Goal: Navigation & Orientation: Understand site structure

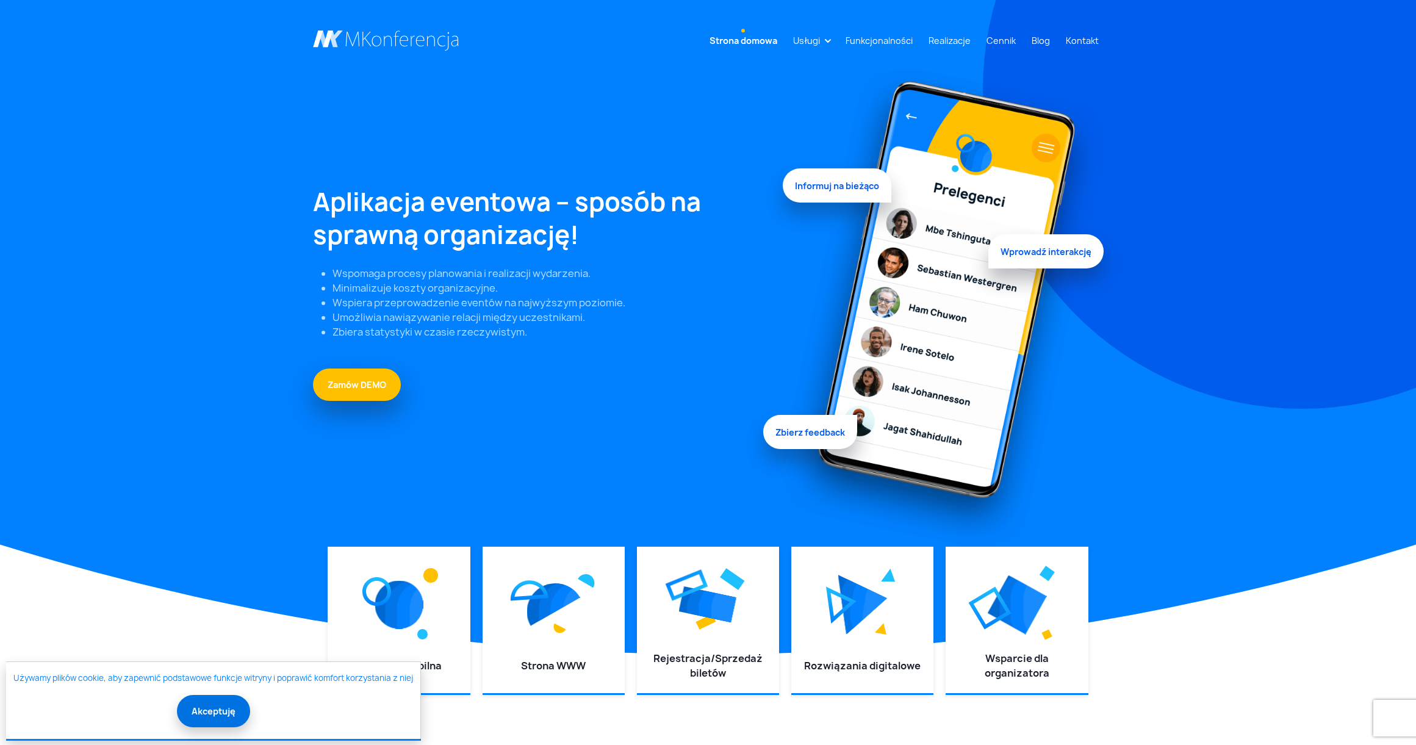
click at [209, 720] on button "Akceptuję" at bounding box center [213, 711] width 73 height 32
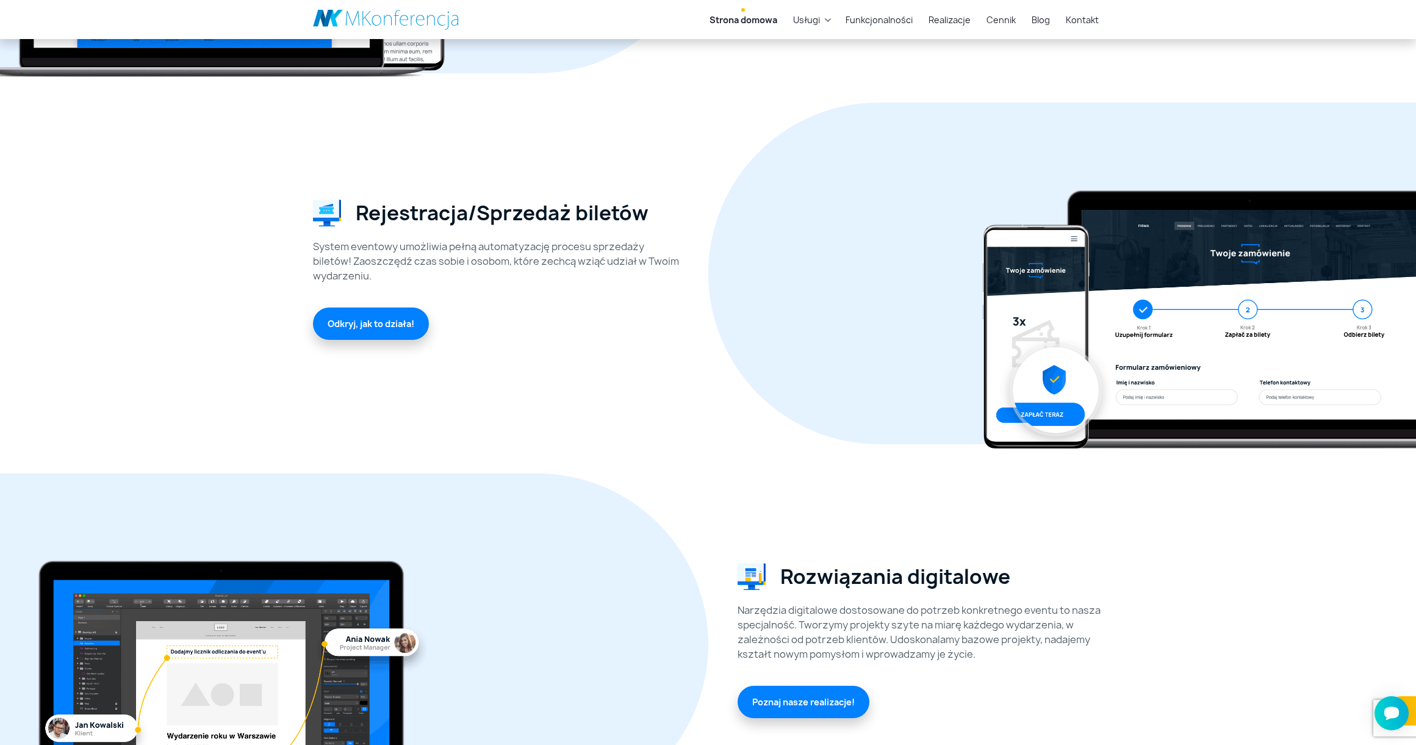
scroll to position [1572, 0]
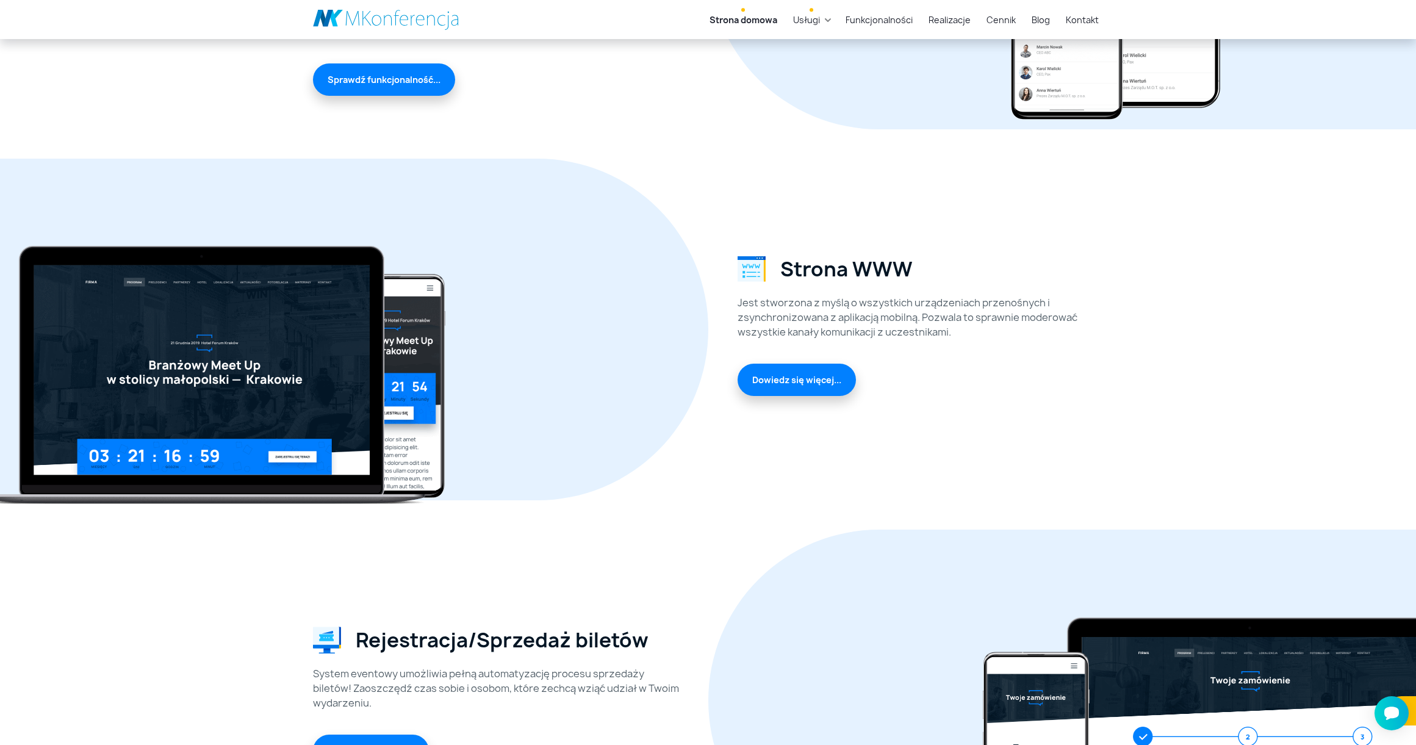
click at [818, 24] on link "Usługi" at bounding box center [806, 20] width 37 height 23
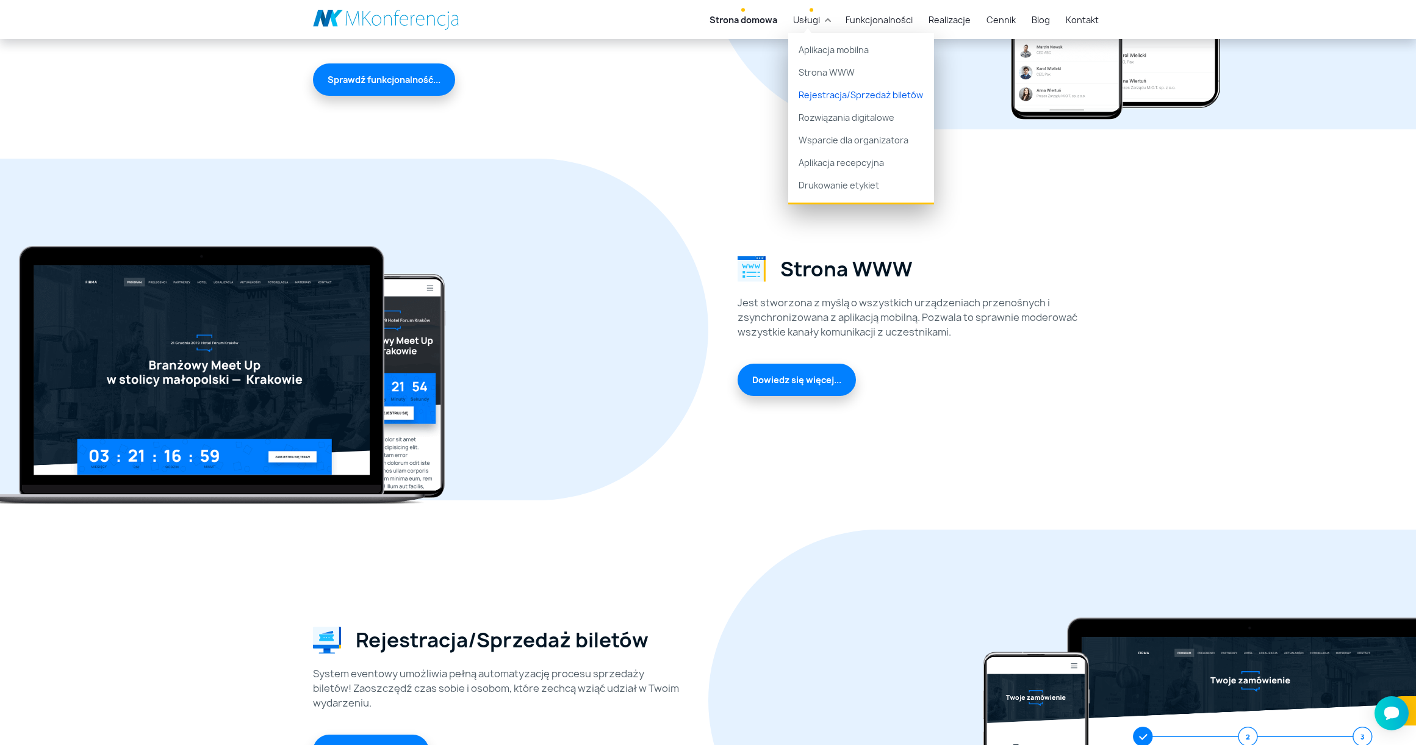
click at [867, 95] on link "Rejestracja/Sprzedaż biletów" at bounding box center [861, 95] width 146 height 23
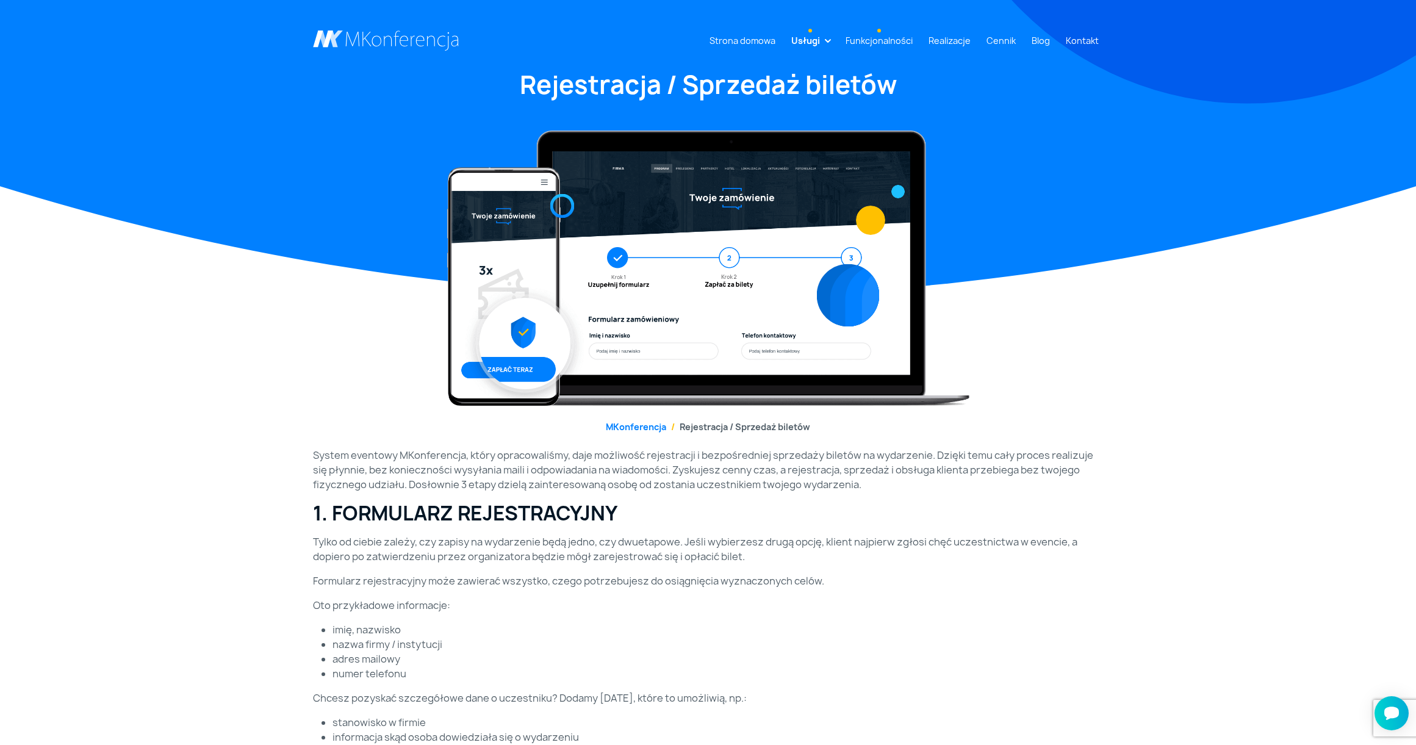
click at [883, 49] on link "Funkcjonalności" at bounding box center [879, 40] width 77 height 23
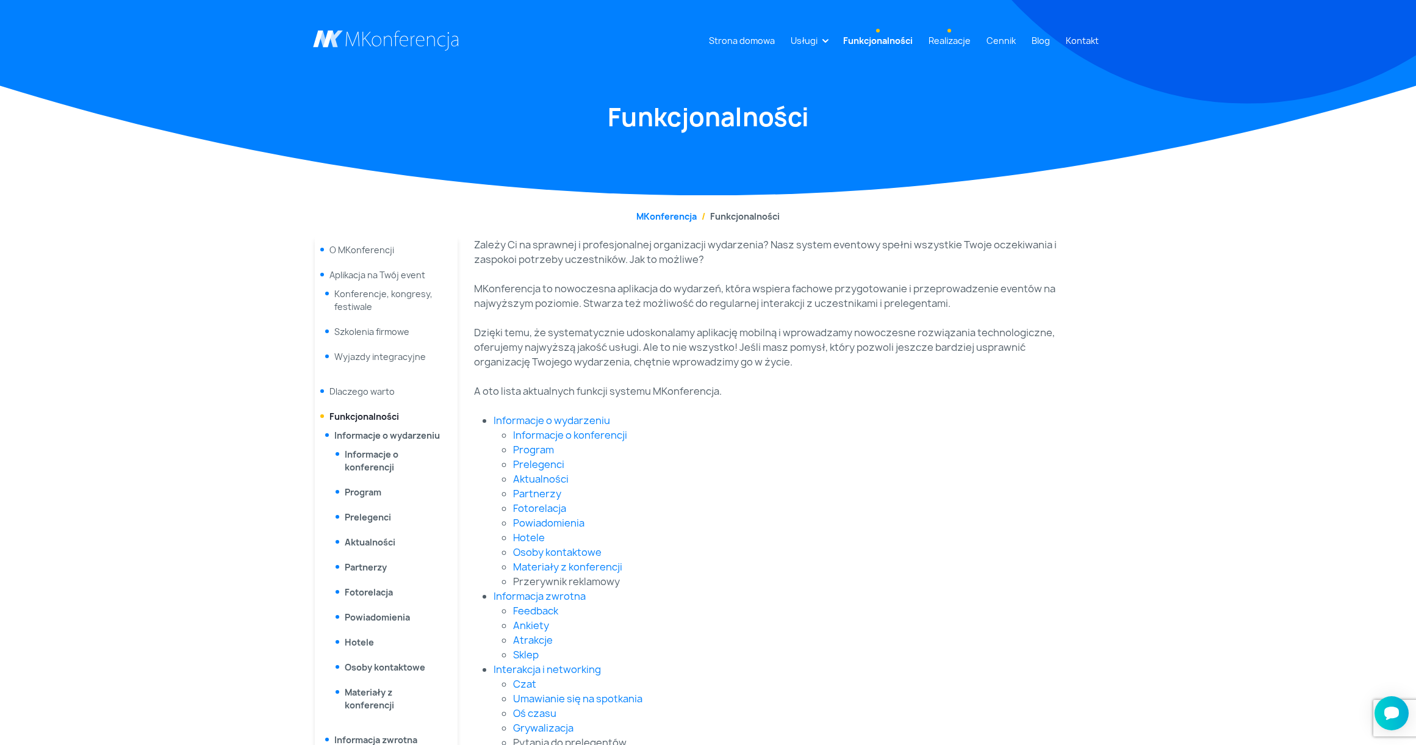
click at [942, 38] on link "Realizacje" at bounding box center [950, 40] width 52 height 23
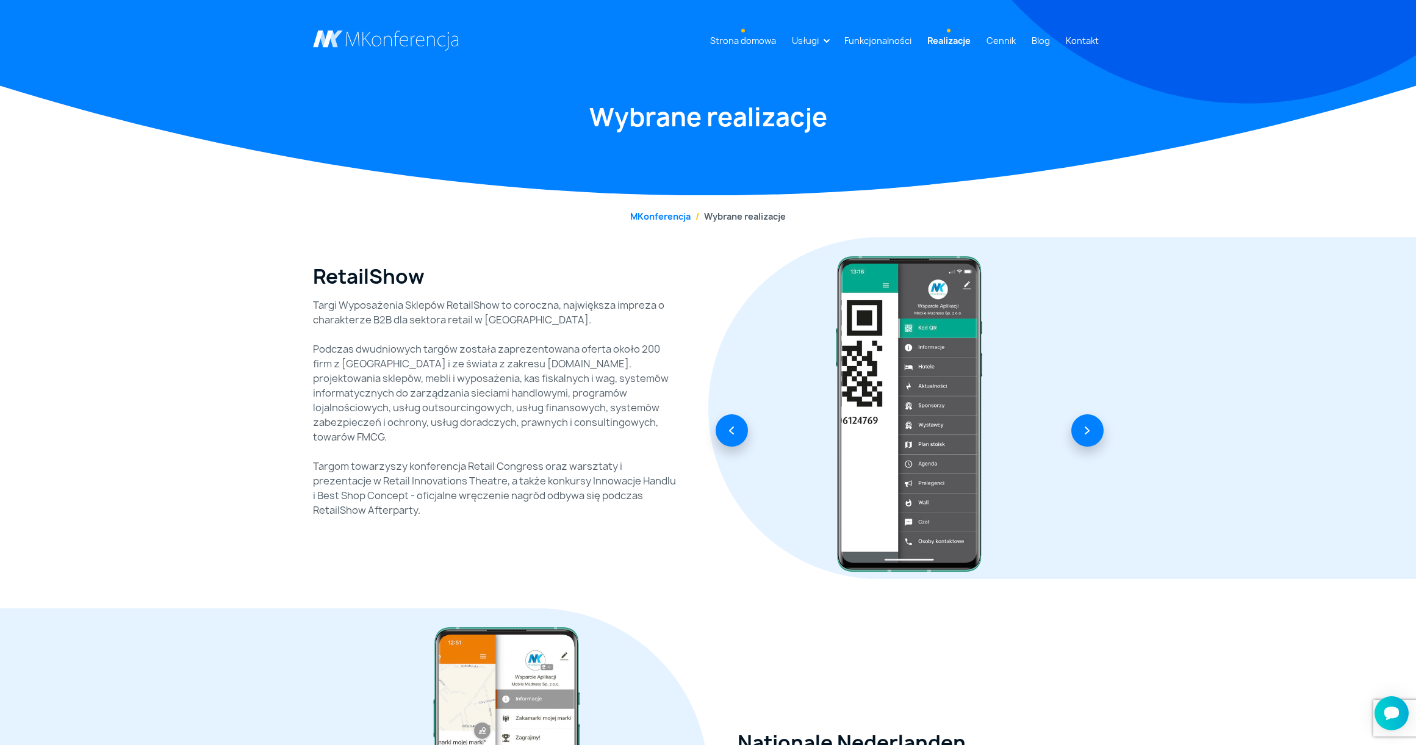
click at [777, 41] on link "Strona domowa" at bounding box center [743, 40] width 76 height 23
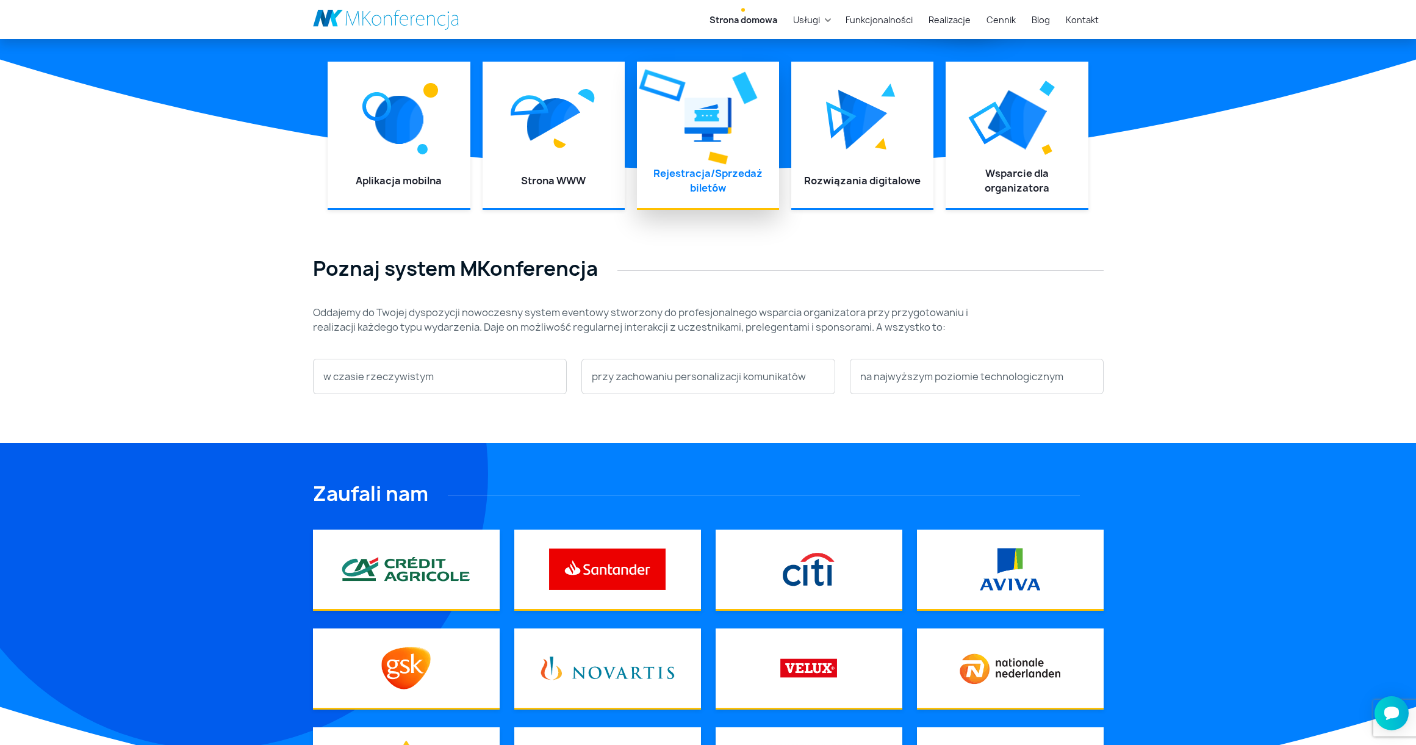
scroll to position [549, 0]
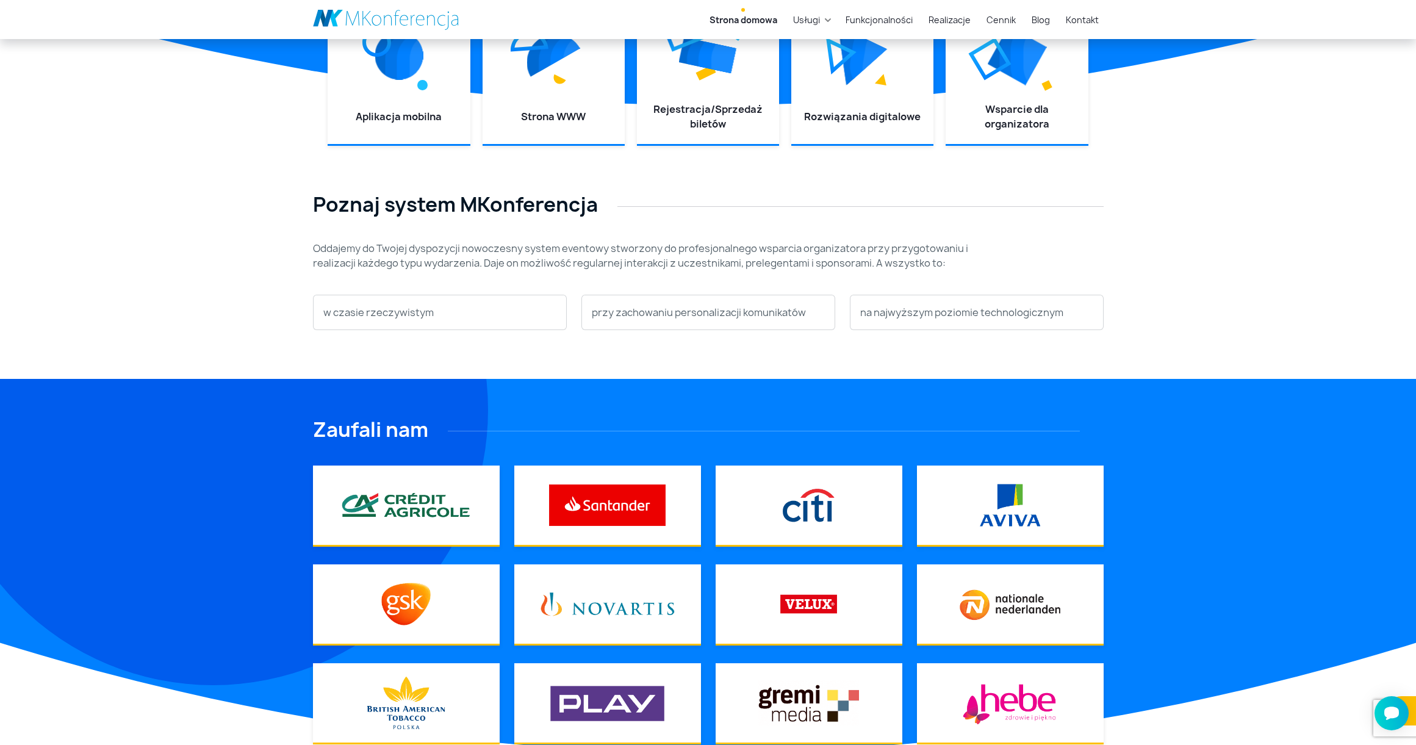
click at [789, 310] on p "przy zachowaniu personalizacji komunikatów" at bounding box center [708, 312] width 233 height 15
click at [747, 325] on div "przy zachowaniu personalizacji komunikatów" at bounding box center [708, 312] width 253 height 34
click at [753, 315] on p "przy zachowaniu personalizacji komunikatów" at bounding box center [708, 312] width 233 height 15
click at [938, 301] on div "na najwyższym poziomie technologicznym" at bounding box center [976, 312] width 253 height 34
click at [927, 312] on p "na najwyższym poziomie technologicznym" at bounding box center [976, 312] width 233 height 15
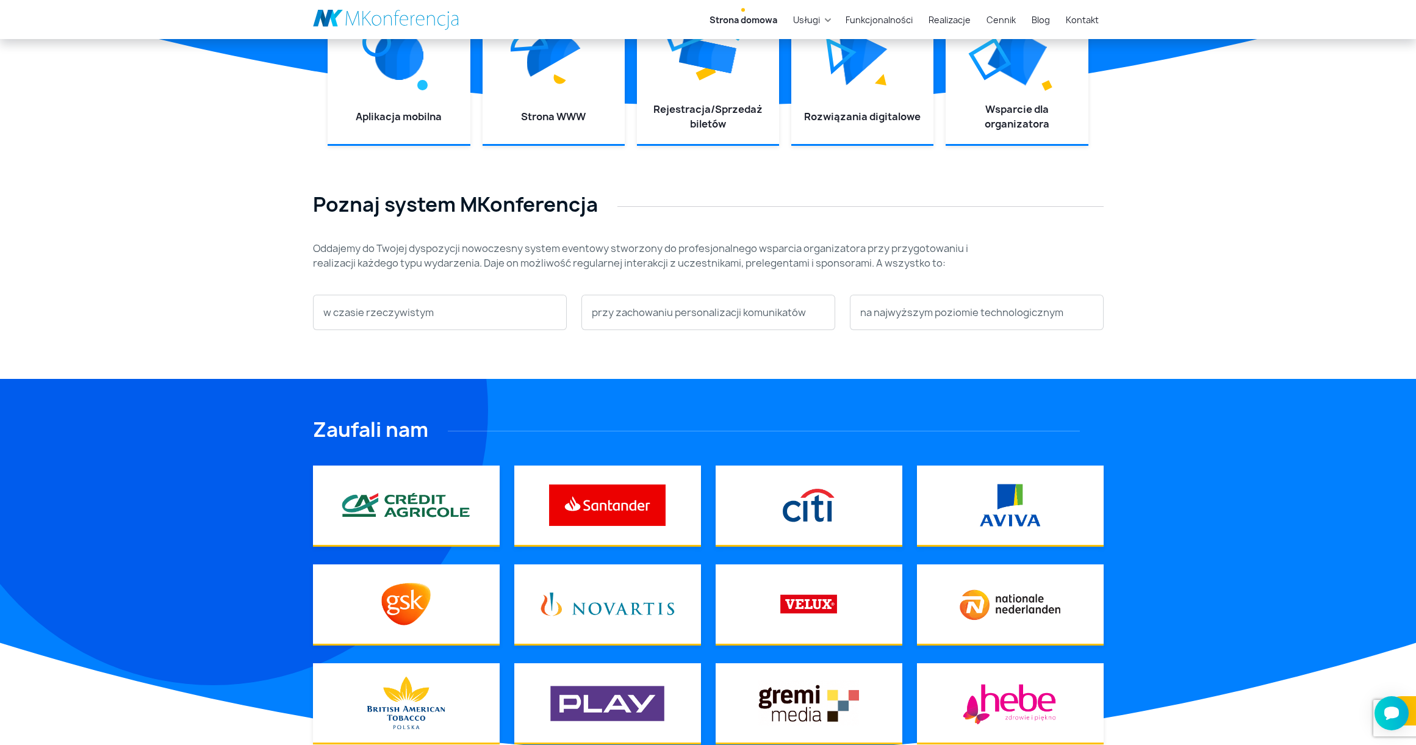
click at [526, 314] on p "w czasie rzeczywistym" at bounding box center [439, 312] width 233 height 15
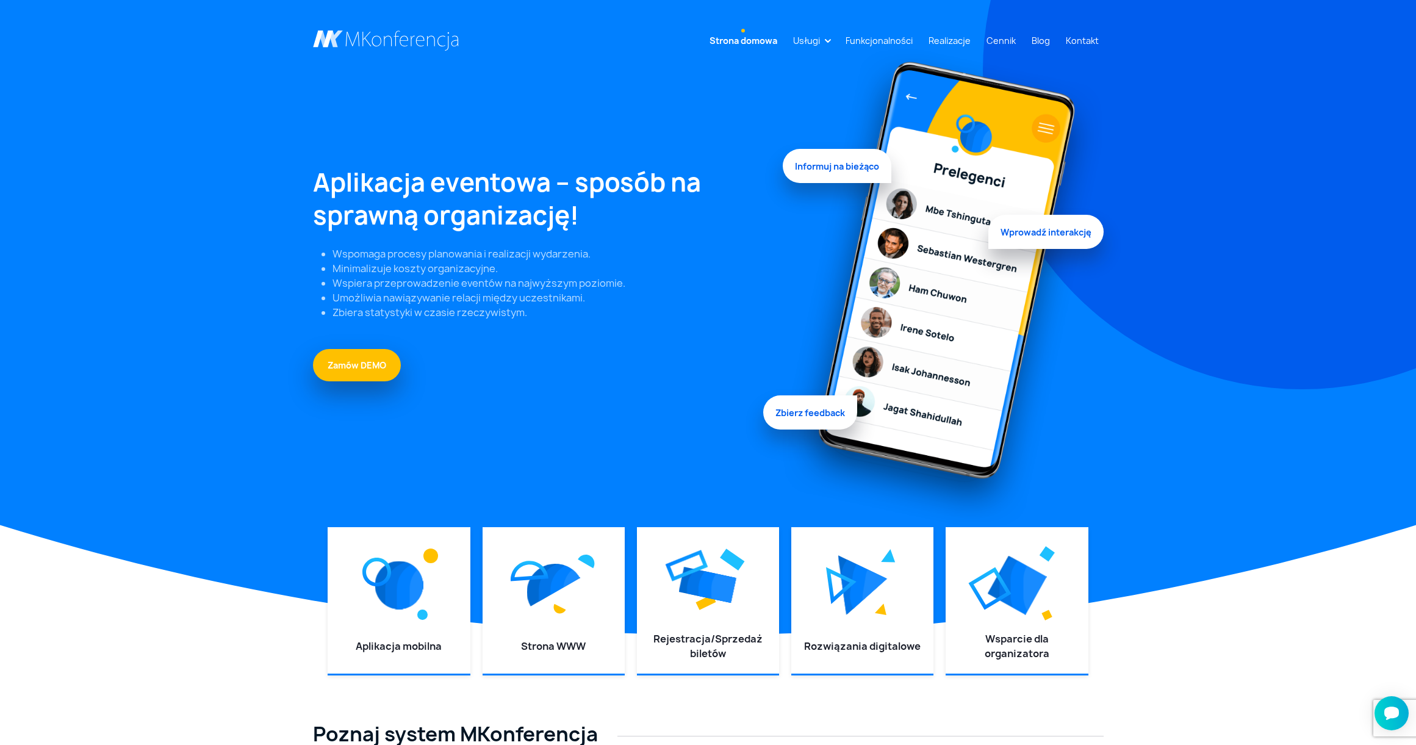
scroll to position [0, 0]
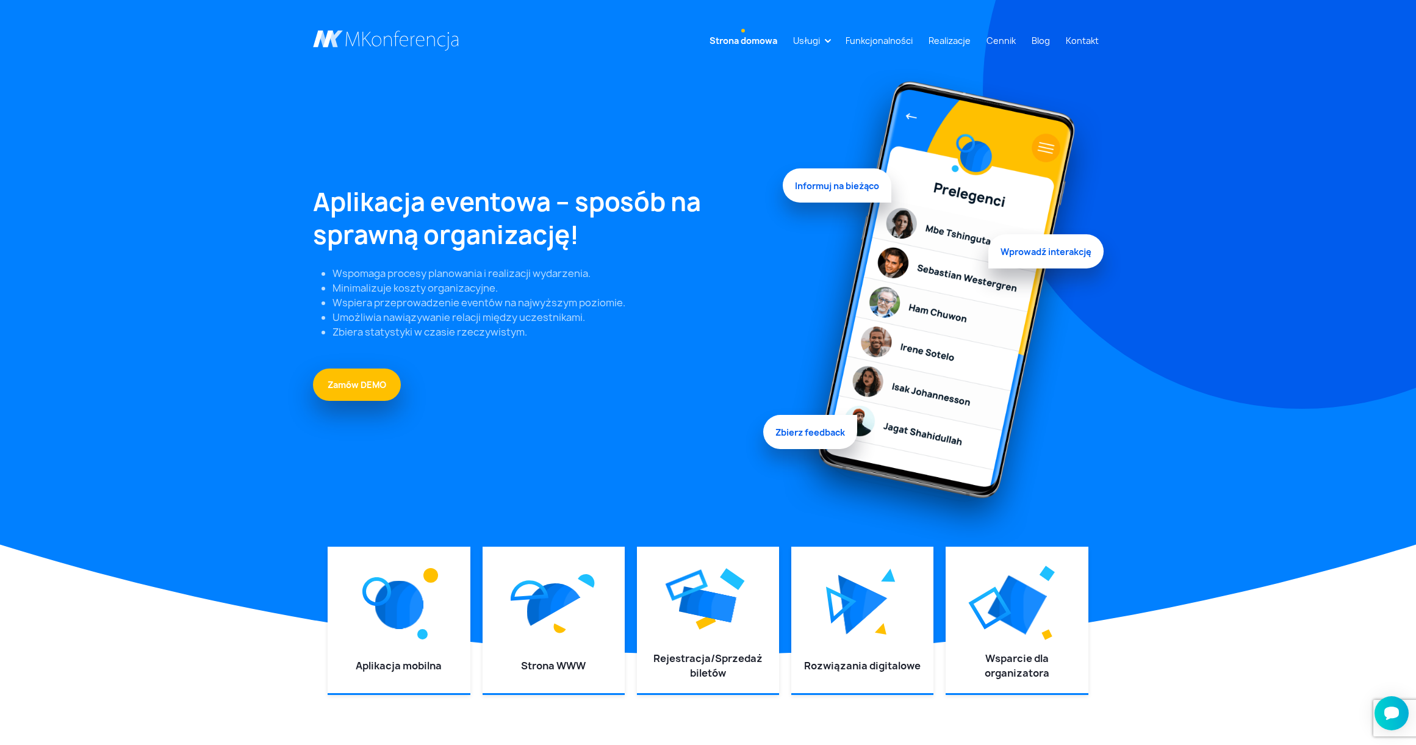
click at [332, 31] on link at bounding box center [386, 41] width 146 height 21
